Goal: Information Seeking & Learning: Understand process/instructions

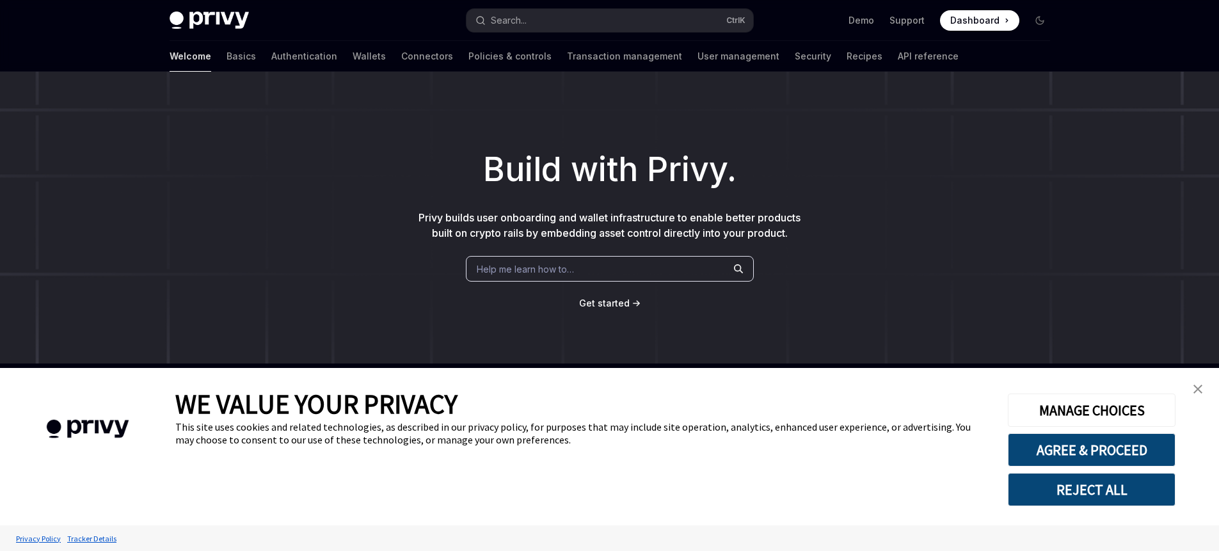
click at [1197, 385] on img "close banner" at bounding box center [1198, 389] width 9 height 9
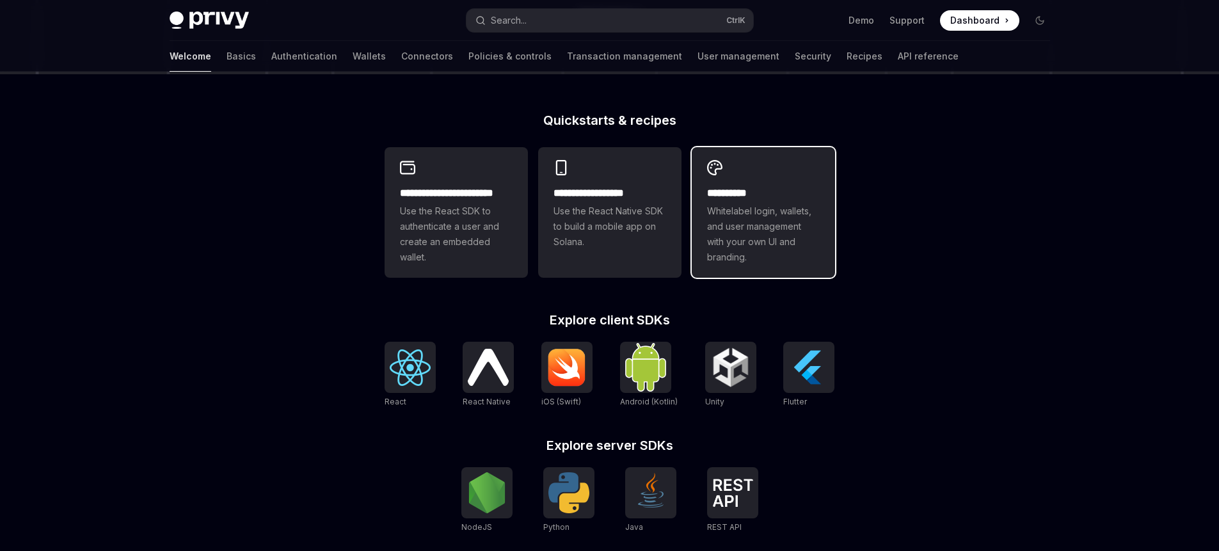
scroll to position [307, 0]
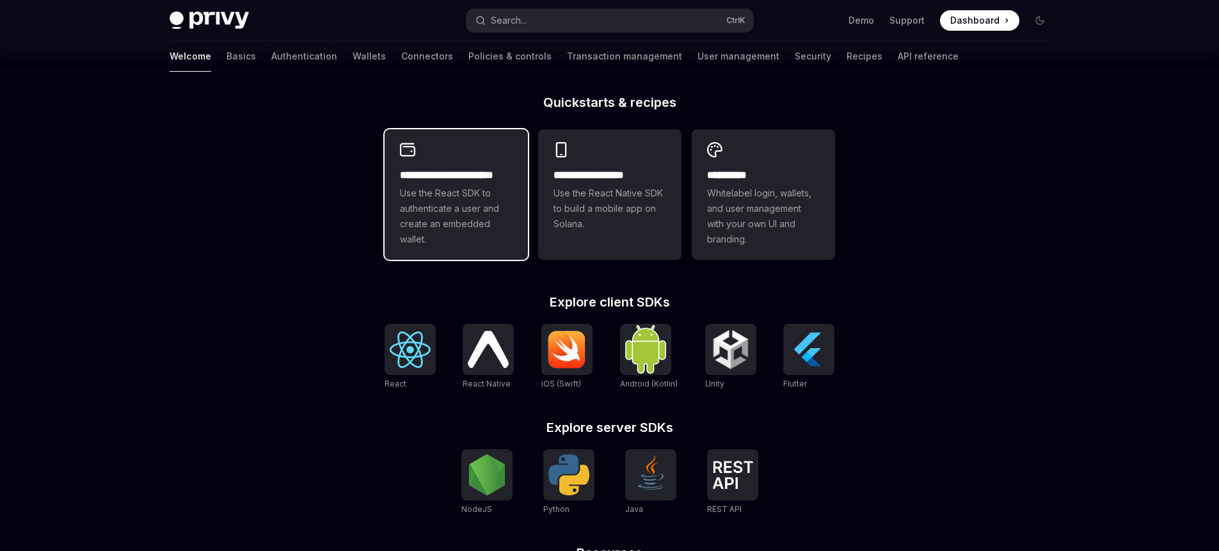
click at [469, 223] on span "Use the React SDK to authenticate a user and create an embedded wallet." at bounding box center [456, 216] width 113 height 61
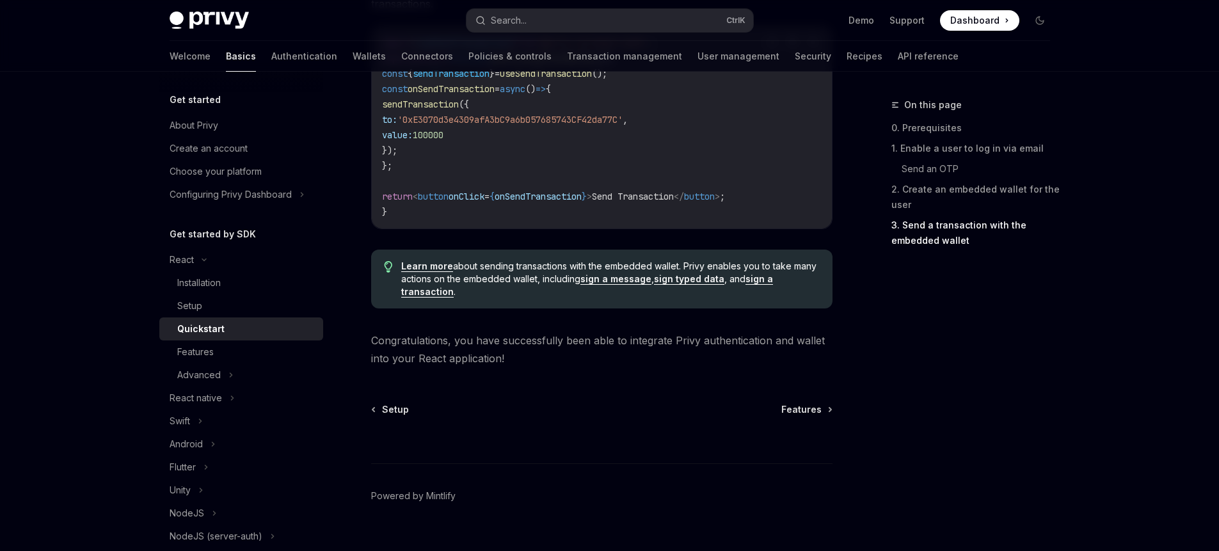
scroll to position [1306, 0]
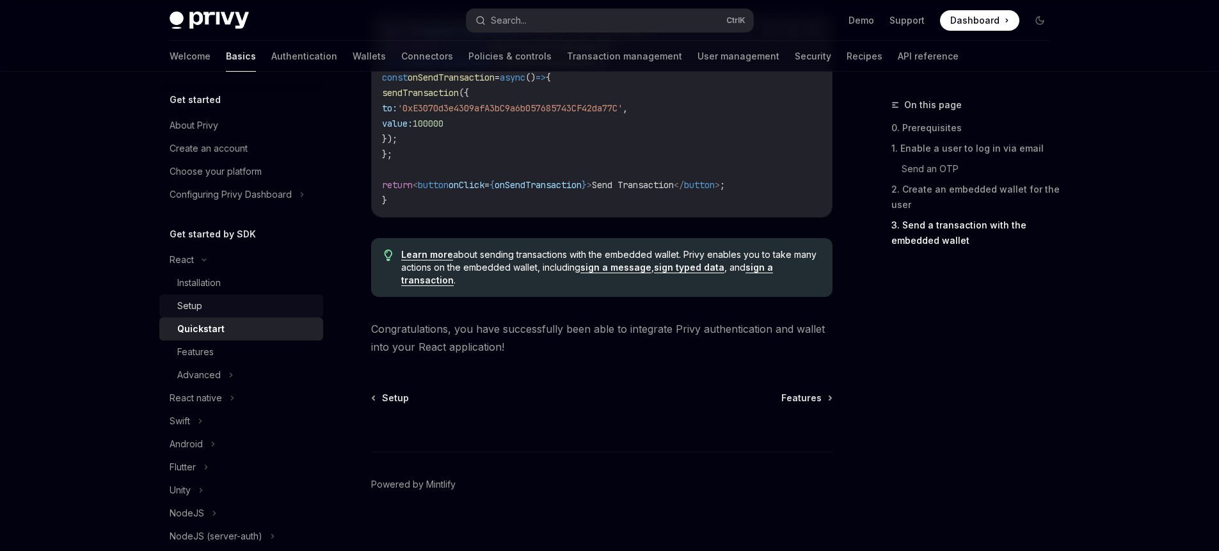
click at [240, 309] on div "Setup" at bounding box center [246, 305] width 138 height 15
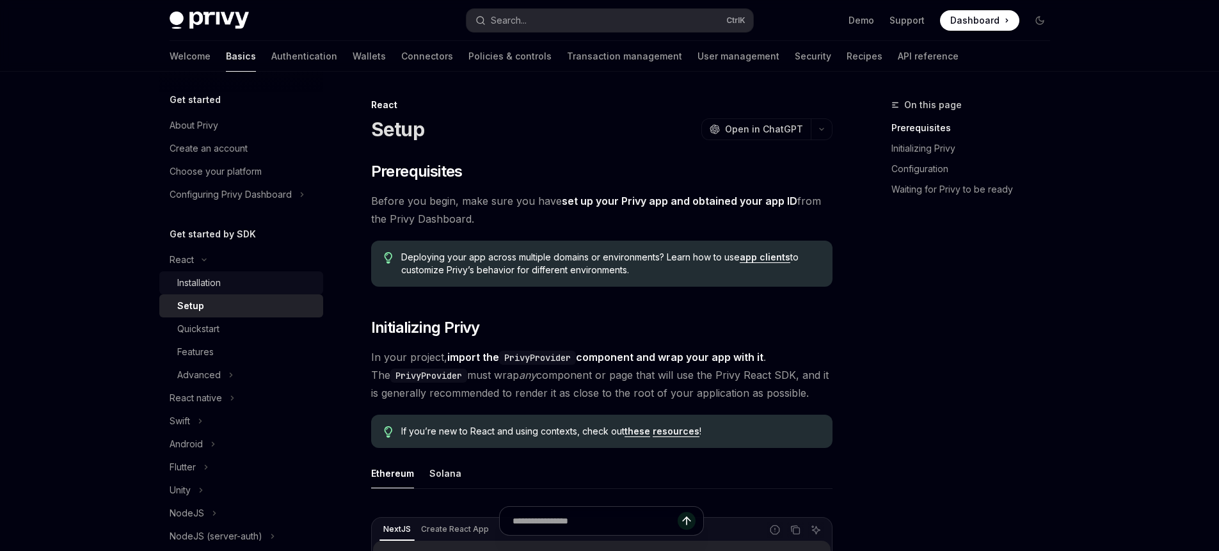
click at [231, 287] on div "Installation" at bounding box center [246, 282] width 138 height 15
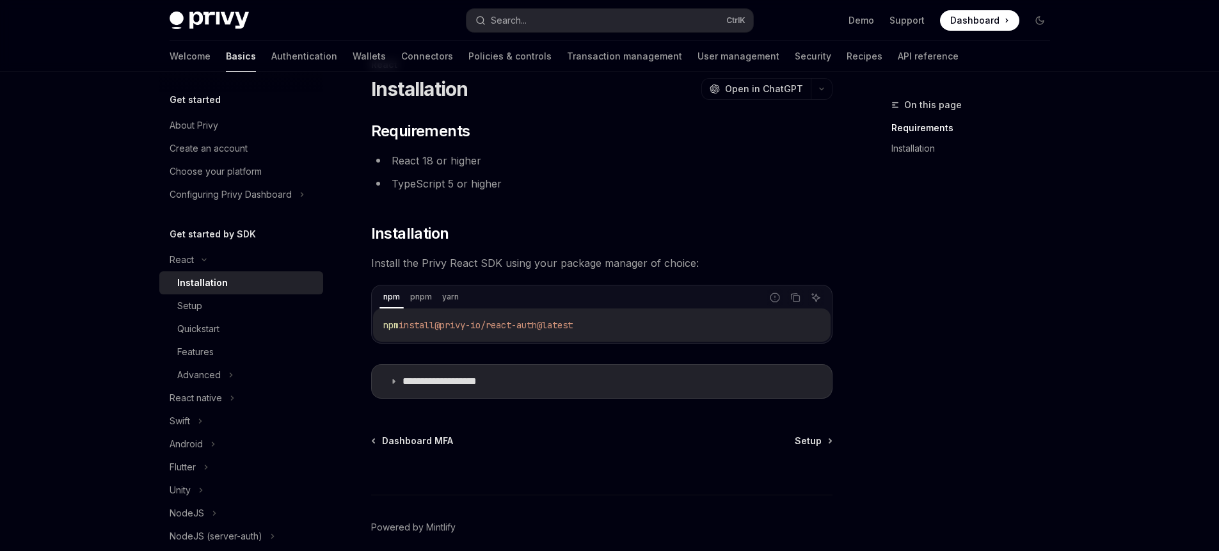
scroll to position [77, 0]
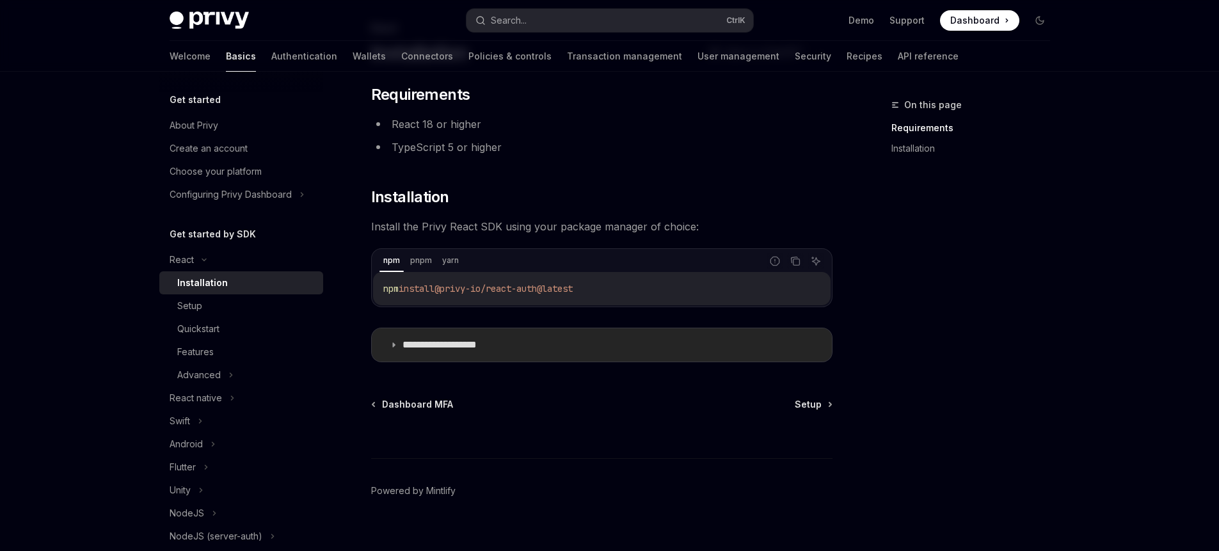
click at [470, 348] on p "**********" at bounding box center [456, 345] width 106 height 13
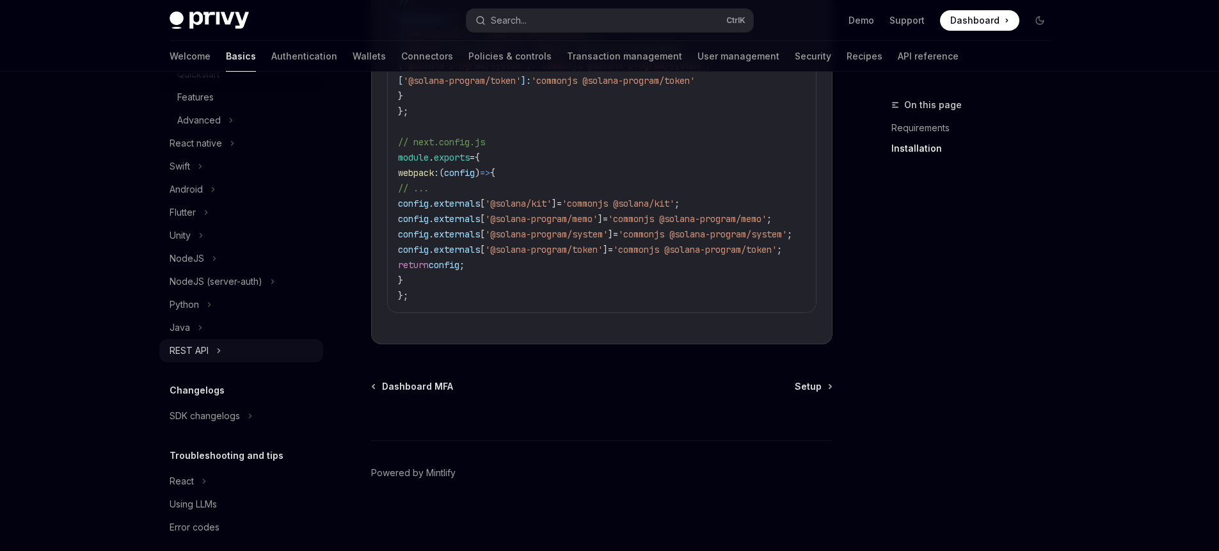
scroll to position [268, 0]
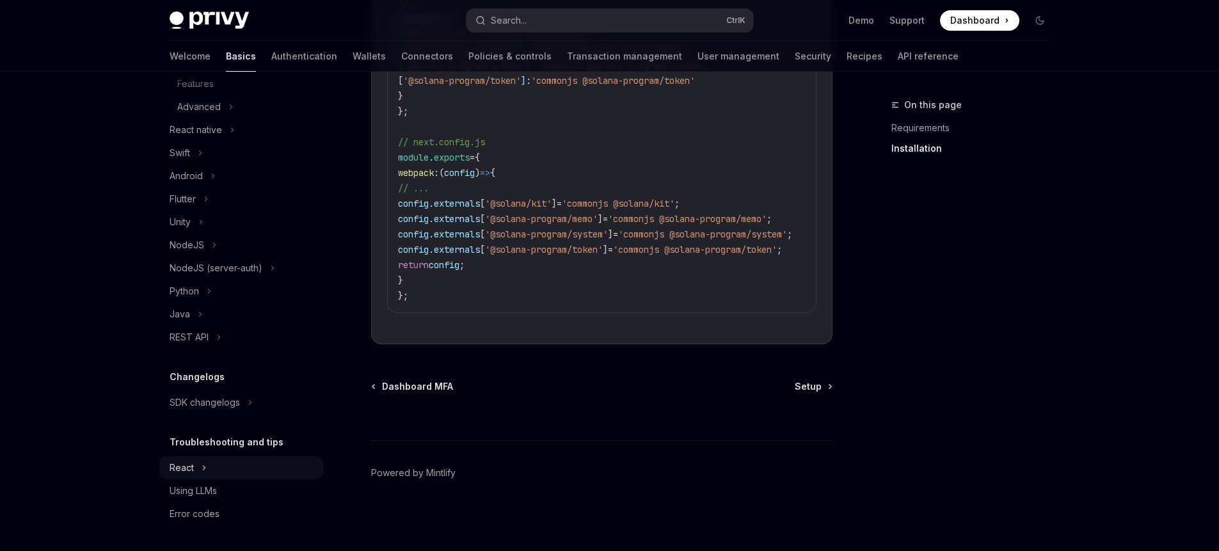
click at [218, 465] on div "React" at bounding box center [241, 467] width 164 height 23
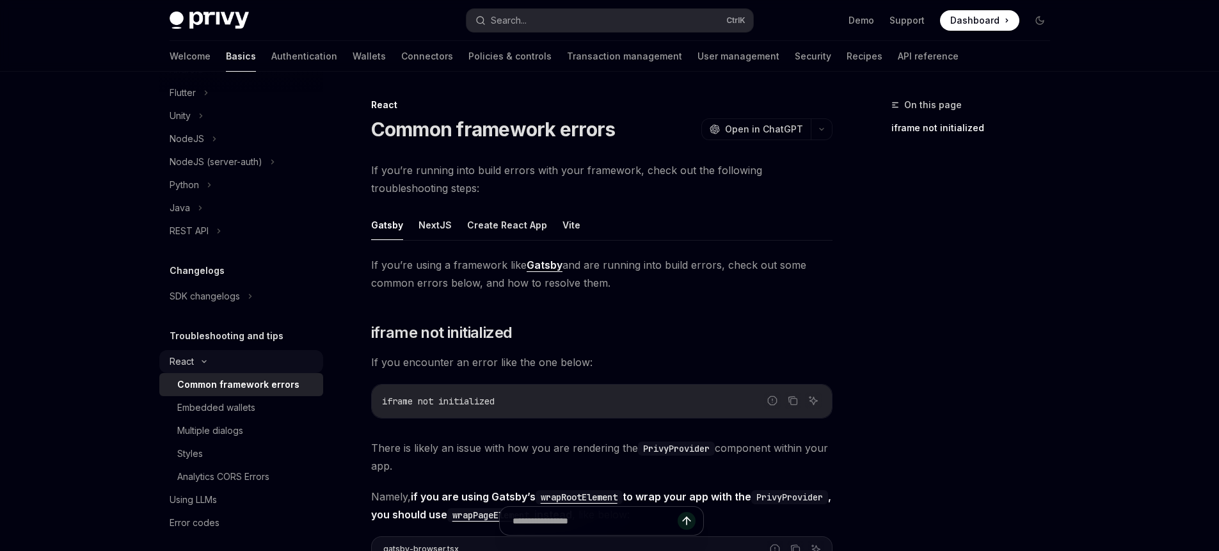
scroll to position [383, 0]
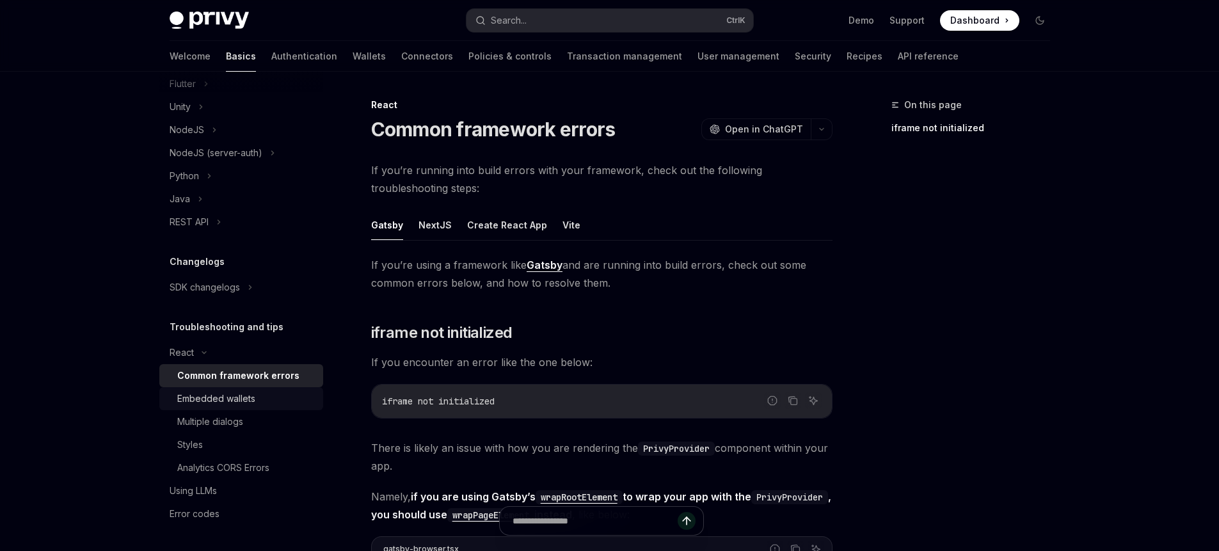
click at [233, 406] on link "Embedded wallets" at bounding box center [241, 398] width 164 height 23
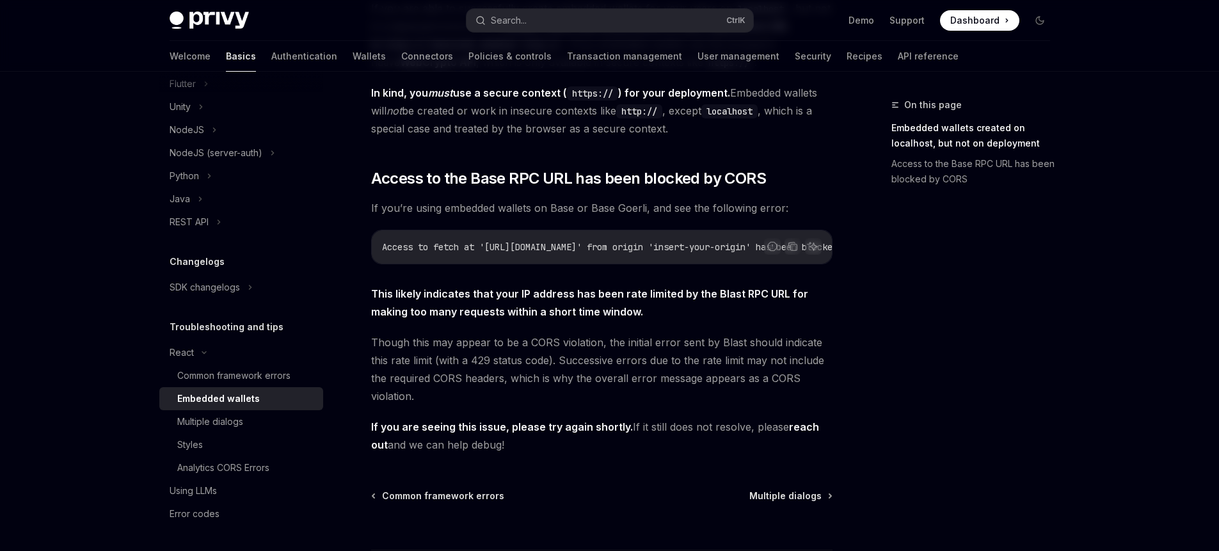
scroll to position [307, 0]
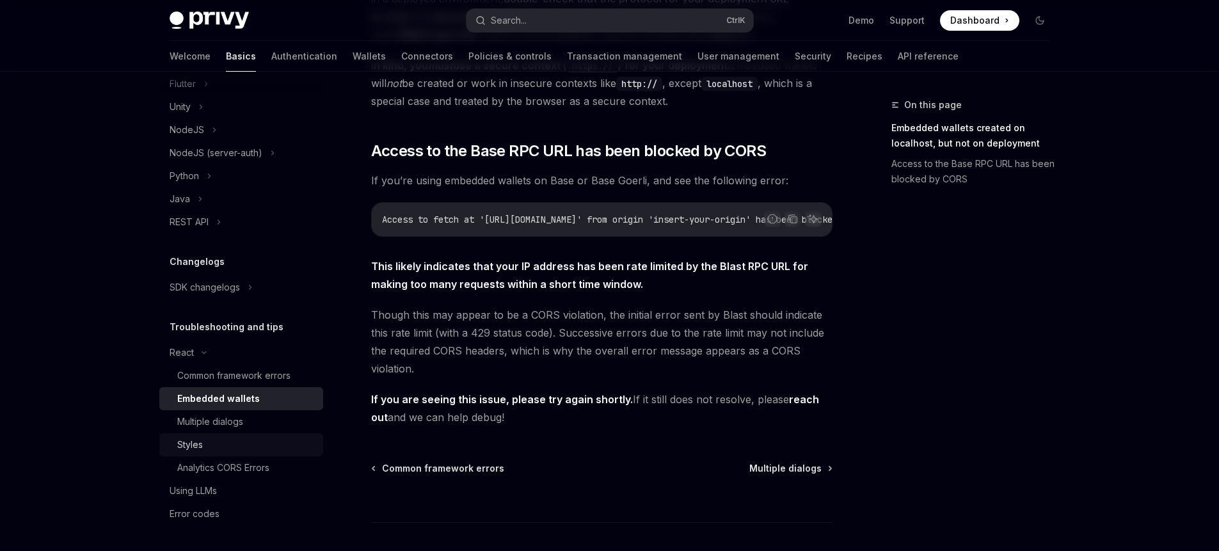
click at [227, 450] on div "Styles" at bounding box center [246, 444] width 138 height 15
type textarea "*"
